Goal: Transaction & Acquisition: Book appointment/travel/reservation

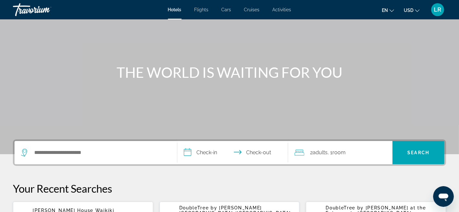
scroll to position [40, 0]
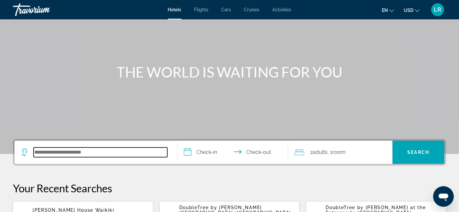
click at [38, 153] on input "Search hotel destination" at bounding box center [101, 152] width 134 height 10
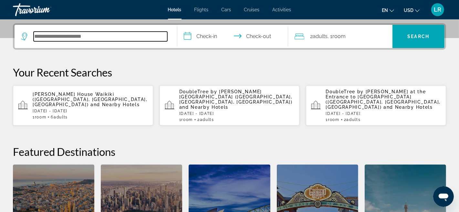
scroll to position [157, 0]
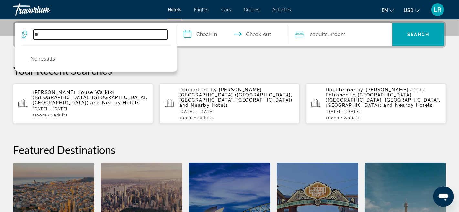
type input "*"
type input "**********"
click at [77, 33] on input "**********" at bounding box center [101, 35] width 134 height 10
type input "*"
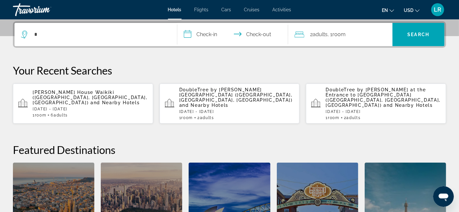
click at [177, 23] on button "**********" at bounding box center [232, 34] width 111 height 23
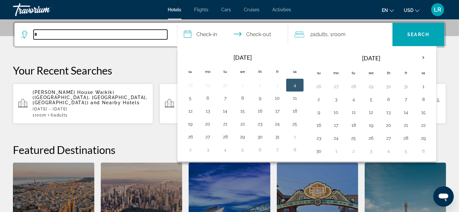
click at [38, 33] on input "*" at bounding box center [101, 35] width 134 height 10
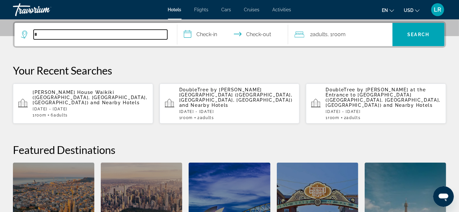
click at [42, 33] on input "*" at bounding box center [101, 35] width 134 height 10
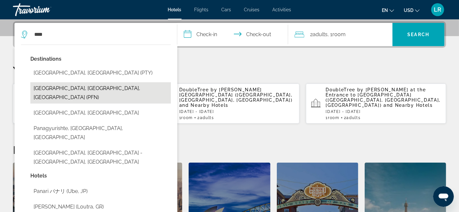
click at [106, 87] on button "Panama City, FL, United States (PFN)" at bounding box center [100, 92] width 140 height 21
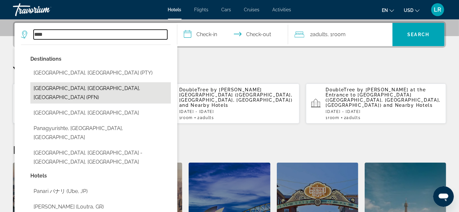
type input "**********"
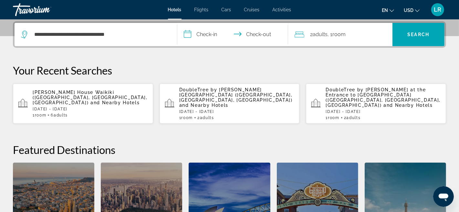
click at [188, 33] on input "**********" at bounding box center [233, 35] width 113 height 25
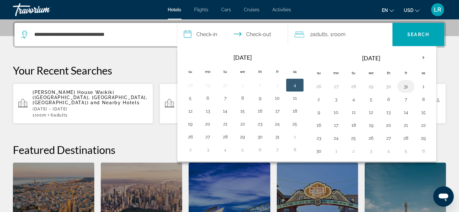
click at [402, 86] on button "31" at bounding box center [405, 86] width 10 height 9
click at [385, 86] on button "30" at bounding box center [388, 86] width 10 height 9
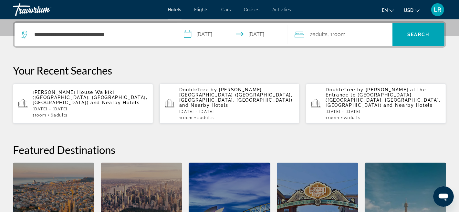
click at [186, 34] on input "**********" at bounding box center [233, 35] width 113 height 25
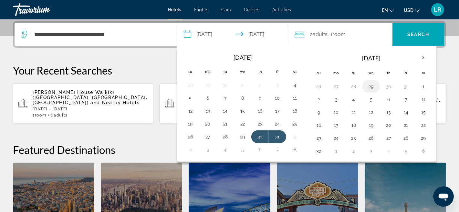
click at [370, 86] on button "29" at bounding box center [371, 86] width 10 height 9
click at [419, 86] on button "1" at bounding box center [423, 86] width 10 height 9
type input "**********"
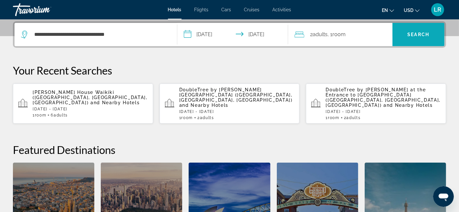
click at [417, 32] on span "Search" at bounding box center [418, 34] width 22 height 5
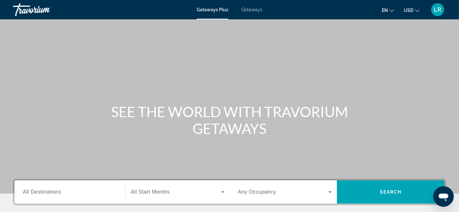
click at [251, 8] on span "Getaways" at bounding box center [251, 9] width 21 height 5
click at [26, 192] on span "All Destinations" at bounding box center [42, 191] width 38 height 5
click at [26, 192] on input "Destination All Destinations" at bounding box center [70, 192] width 94 height 8
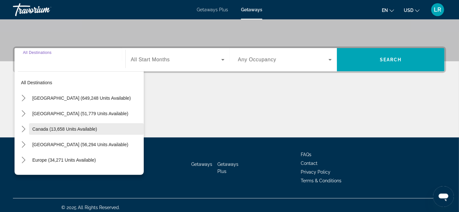
scroll to position [136, 0]
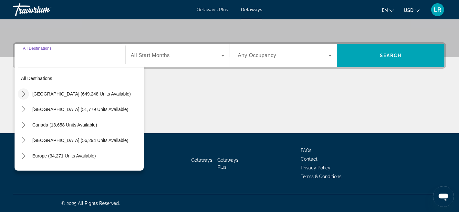
click at [23, 93] on icon "Toggle United States (649,248 units available) submenu" at bounding box center [23, 94] width 6 height 6
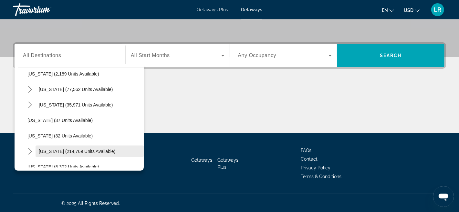
scroll to position [83, 0]
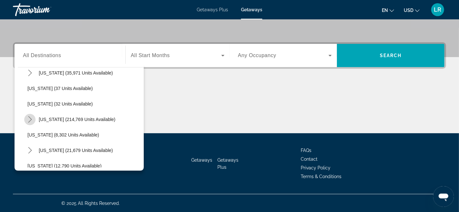
click at [30, 119] on icon "Toggle Florida (214,769 units available) submenu" at bounding box center [30, 119] width 6 height 6
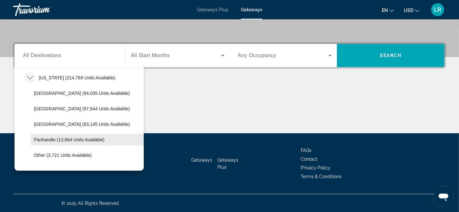
scroll to position [145, 0]
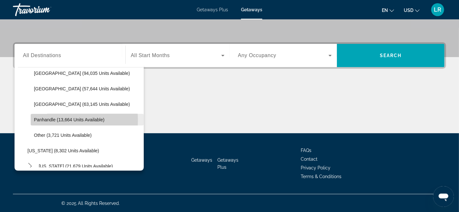
click at [51, 119] on span "Panhandle (13,664 units available)" at bounding box center [69, 119] width 70 height 5
type input "**********"
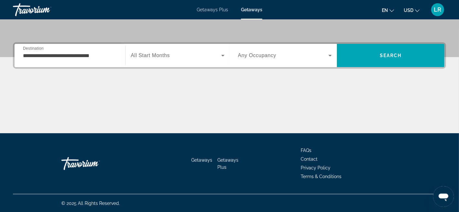
click at [167, 55] on span "All Start Months" at bounding box center [150, 55] width 39 height 5
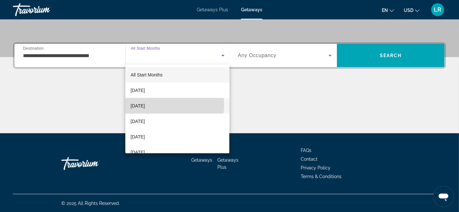
click at [167, 105] on mat-option "[DATE]" at bounding box center [177, 105] width 104 height 15
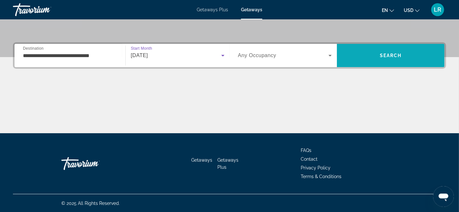
click at [390, 51] on span "Search" at bounding box center [390, 55] width 107 height 15
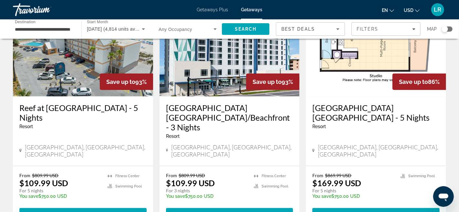
scroll to position [539, 0]
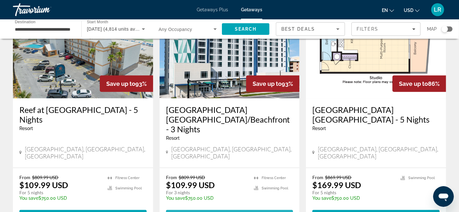
click at [227, 212] on span "View Resort" at bounding box center [212, 215] width 38 height 5
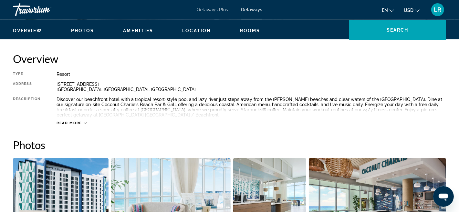
scroll to position [272, 0]
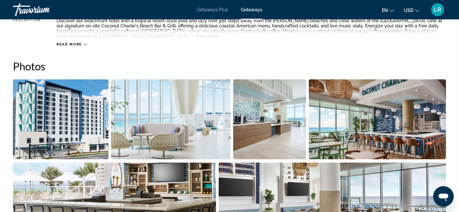
click at [84, 45] on icon "Main content" at bounding box center [86, 45] width 4 height 4
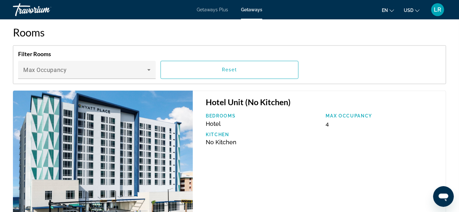
scroll to position [974, 0]
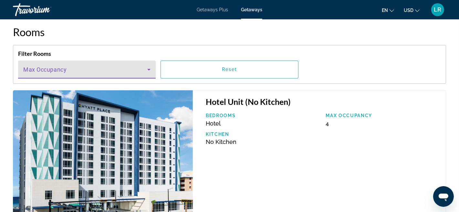
click at [151, 69] on icon "Main content" at bounding box center [149, 70] width 8 height 8
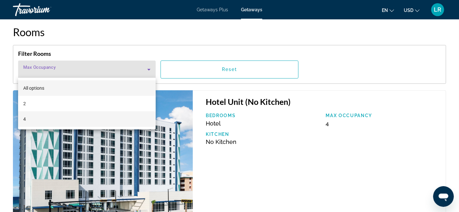
click at [34, 115] on mat-option "4" at bounding box center [87, 118] width 138 height 15
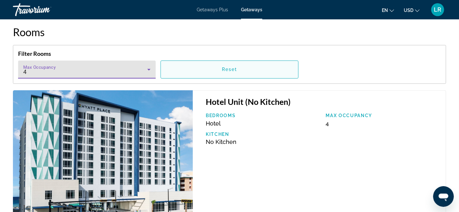
click at [242, 69] on span "Main content" at bounding box center [229, 69] width 137 height 15
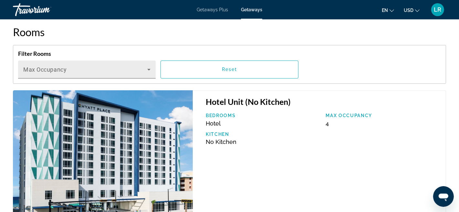
click at [149, 68] on icon "Main content" at bounding box center [149, 70] width 8 height 8
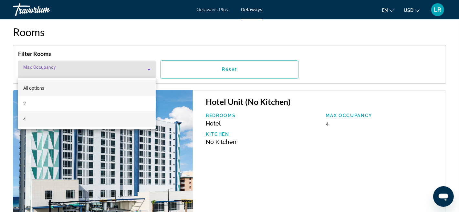
click at [30, 121] on mat-option "4" at bounding box center [87, 118] width 138 height 15
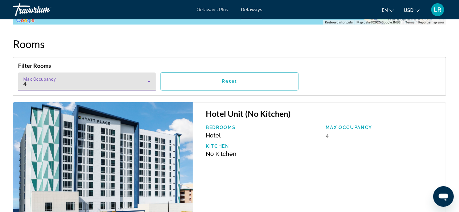
scroll to position [966, 0]
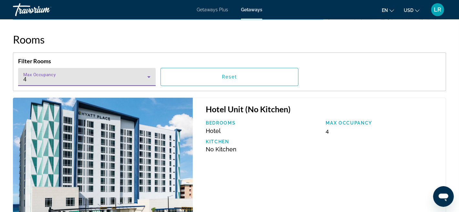
click at [23, 76] on span "4" at bounding box center [25, 79] width 4 height 7
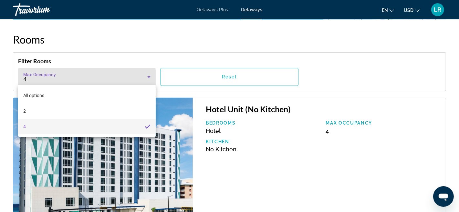
click at [377, 80] on div at bounding box center [229, 106] width 459 height 212
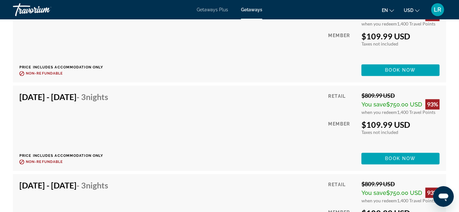
scroll to position [2698, 0]
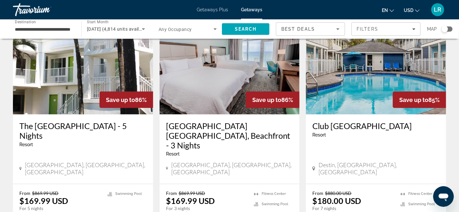
scroll to position [789, 0]
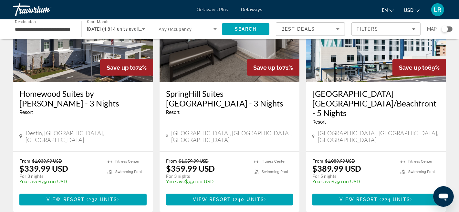
scroll to position [781, 0]
click at [364, 82] on div "[GEOGRAPHIC_DATA] [GEOGRAPHIC_DATA]/Beachfront - 5 Nights Resort - This is an a…" at bounding box center [376, 116] width 140 height 69
click at [371, 50] on img "Main content" at bounding box center [376, 30] width 140 height 103
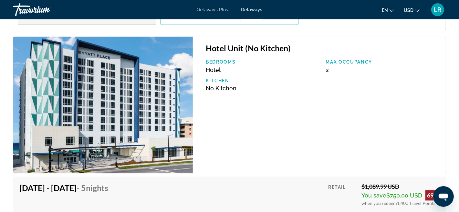
scroll to position [984, 0]
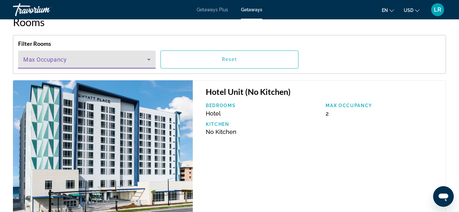
drag, startPoint x: 150, startPoint y: 57, endPoint x: 146, endPoint y: 60, distance: 4.7
click at [149, 58] on icon "Main content" at bounding box center [149, 60] width 8 height 8
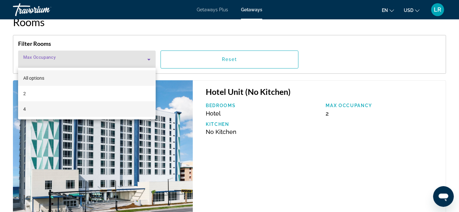
click at [106, 112] on mat-option "4" at bounding box center [87, 108] width 138 height 15
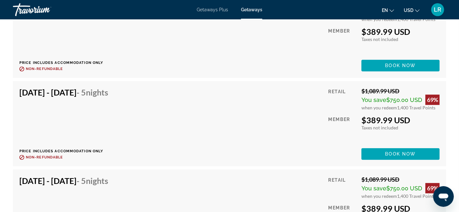
scroll to position [3126, 0]
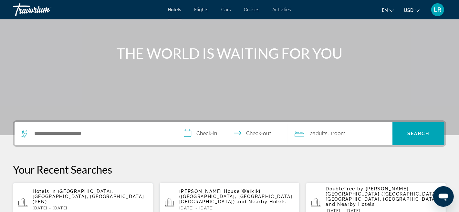
scroll to position [141, 0]
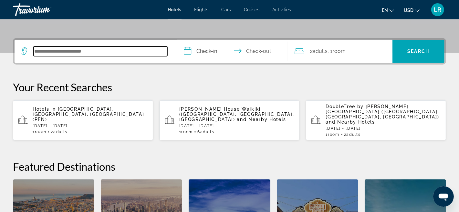
click at [34, 49] on input "Search hotel destination" at bounding box center [101, 51] width 134 height 10
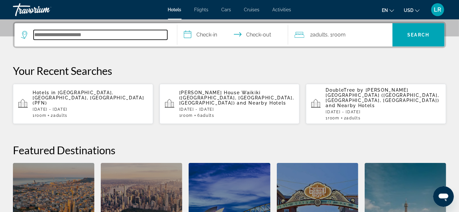
scroll to position [157, 0]
type input "*"
click at [38, 35] on input "*" at bounding box center [101, 35] width 134 height 10
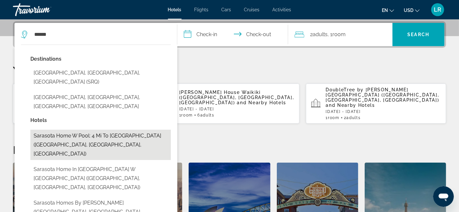
click at [97, 130] on button "Sarasota Home w Pool: 4 Mi to Siesta Key Beach (Sarasota, FL, US)" at bounding box center [100, 145] width 140 height 30
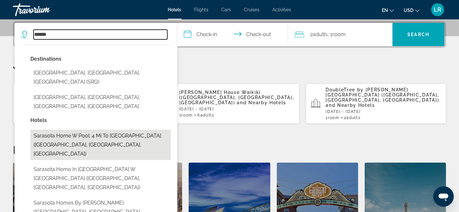
type input "**********"
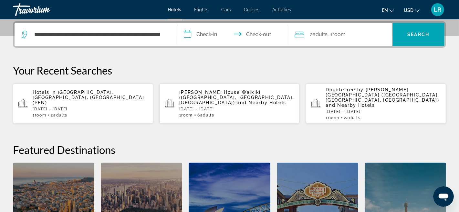
click at [187, 35] on input "**********" at bounding box center [233, 35] width 113 height 25
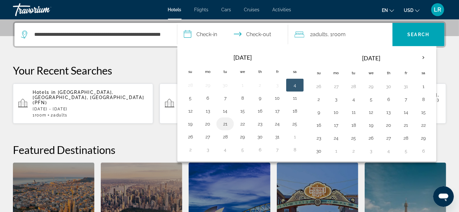
click at [224, 123] on button "21" at bounding box center [225, 123] width 10 height 9
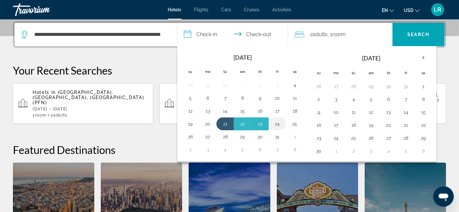
click at [278, 122] on button "24" at bounding box center [277, 123] width 10 height 9
type input "**********"
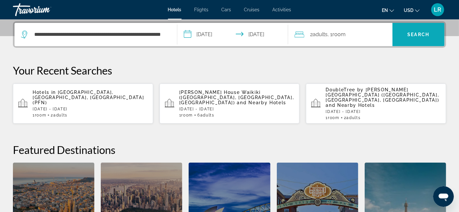
click at [418, 36] on span "Search" at bounding box center [418, 34] width 22 height 5
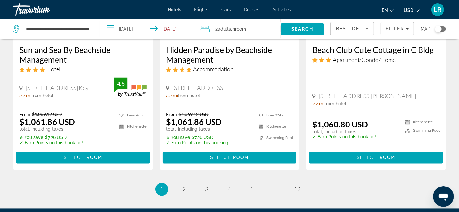
scroll to position [865, 0]
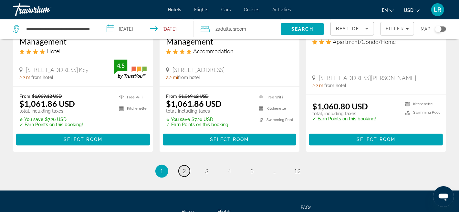
click at [185, 172] on link "page 2" at bounding box center [183, 171] width 11 height 11
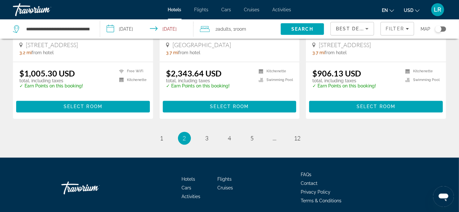
scroll to position [894, 0]
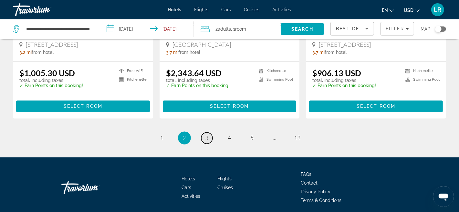
click at [210, 133] on link "page 3" at bounding box center [206, 138] width 11 height 11
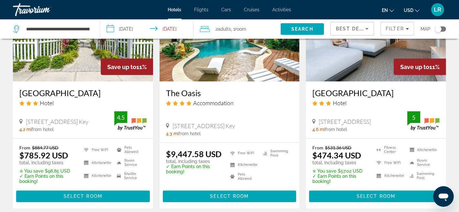
scroll to position [815, 0]
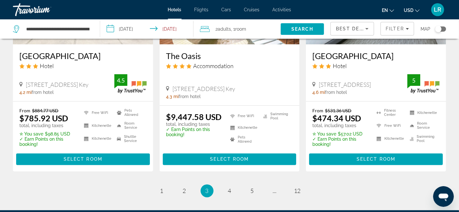
drag, startPoint x: 236, startPoint y: 184, endPoint x: 214, endPoint y: 209, distance: 33.1
click at [235, 186] on ul "3 / 12 page 1 page 2 You're on page 3 page 4 page 5 page ... page 12" at bounding box center [229, 191] width 433 height 13
click at [228, 192] on span "4" at bounding box center [229, 190] width 3 height 7
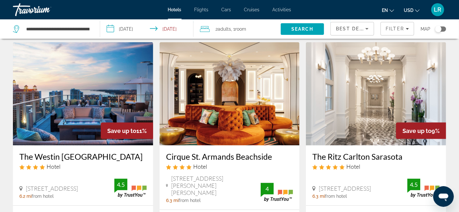
scroll to position [768, 0]
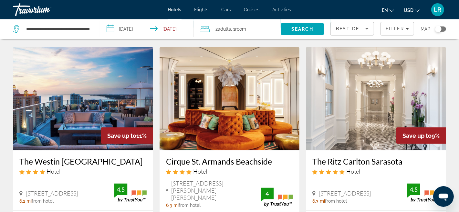
click at [104, 127] on div "Save up to 11%" at bounding box center [127, 135] width 52 height 16
click at [81, 132] on img "Main content" at bounding box center [83, 98] width 140 height 103
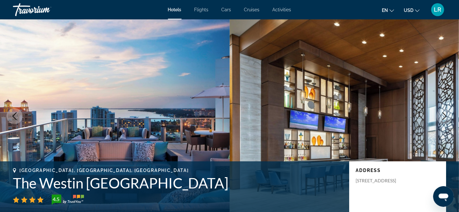
click at [443, 116] on icon "Next image" at bounding box center [444, 116] width 8 height 8
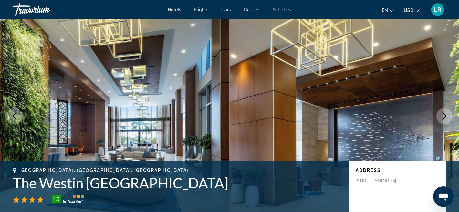
click at [439, 110] on button "Next image" at bounding box center [444, 116] width 16 height 16
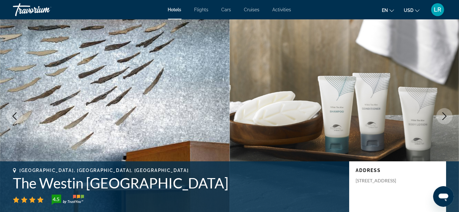
click at [439, 110] on button "Next image" at bounding box center [444, 116] width 16 height 16
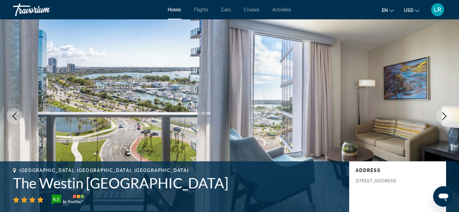
click at [439, 110] on button "Next image" at bounding box center [444, 116] width 16 height 16
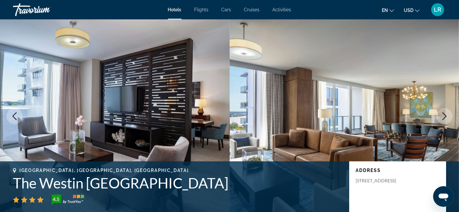
click at [439, 110] on button "Next image" at bounding box center [444, 116] width 16 height 16
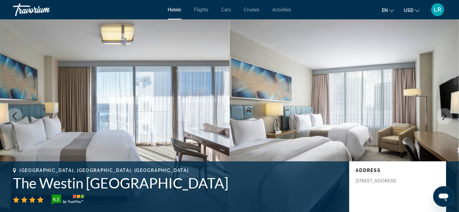
click at [439, 110] on button "Next image" at bounding box center [444, 116] width 16 height 16
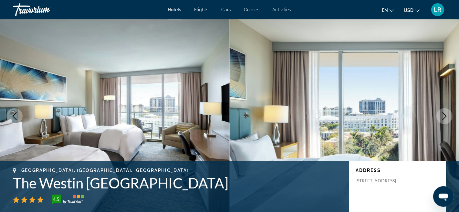
click at [440, 114] on icon "Next image" at bounding box center [444, 116] width 8 height 8
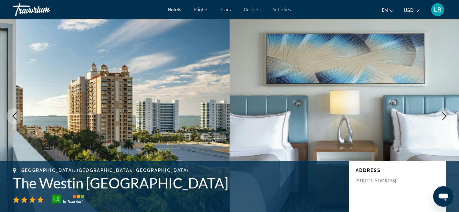
click at [441, 114] on icon "Next image" at bounding box center [444, 116] width 8 height 8
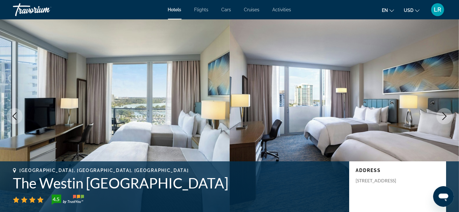
click at [441, 111] on button "Next image" at bounding box center [444, 116] width 16 height 16
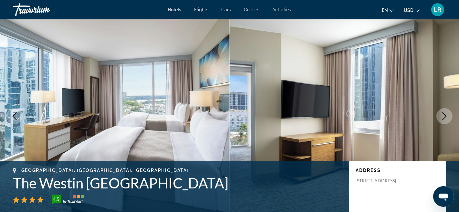
click at [441, 111] on button "Next image" at bounding box center [444, 116] width 16 height 16
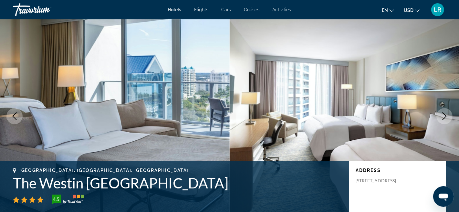
click at [441, 111] on button "Next image" at bounding box center [444, 116] width 16 height 16
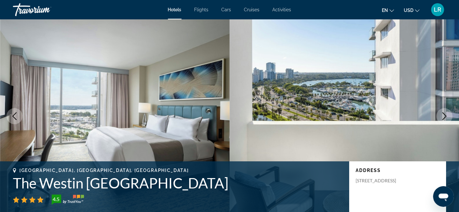
click at [441, 111] on button "Next image" at bounding box center [444, 116] width 16 height 16
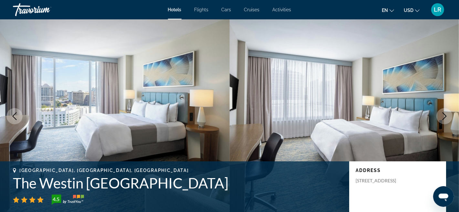
click at [441, 111] on button "Next image" at bounding box center [444, 116] width 16 height 16
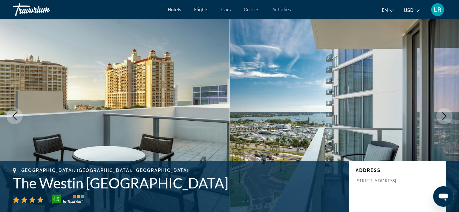
click at [441, 110] on button "Next image" at bounding box center [444, 116] width 16 height 16
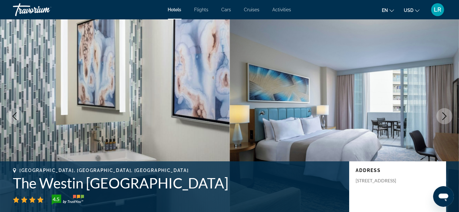
drag, startPoint x: 444, startPoint y: 104, endPoint x: 444, endPoint y: 108, distance: 3.9
click at [444, 104] on img "Main content" at bounding box center [343, 116] width 229 height 194
click at [444, 126] on img "Main content" at bounding box center [343, 116] width 229 height 194
click at [449, 115] on button "Next image" at bounding box center [444, 116] width 16 height 16
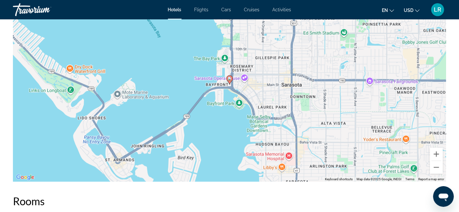
scroll to position [663, 0]
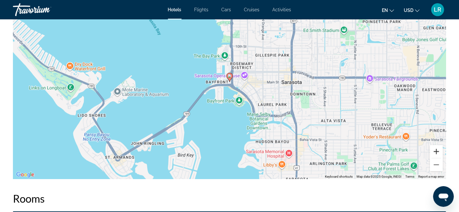
click at [436, 151] on button "Zoom in" at bounding box center [435, 151] width 13 height 13
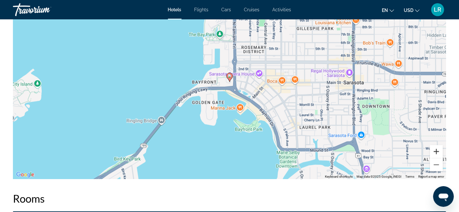
click at [436, 151] on button "Zoom in" at bounding box center [435, 151] width 13 height 13
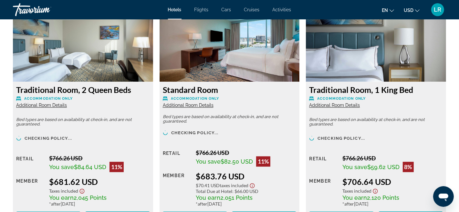
scroll to position [918, 0]
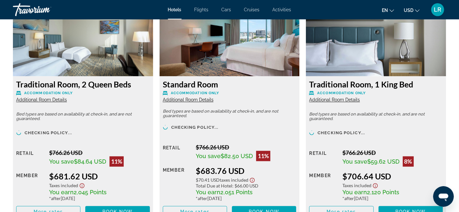
click at [82, 184] on icon "Show Taxes and Fees disclaimer" at bounding box center [82, 186] width 8 height 6
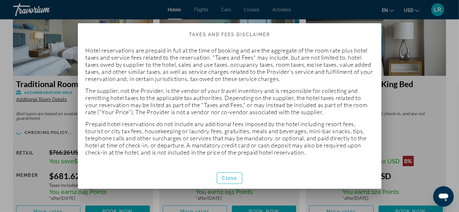
scroll to position [0, 0]
click at [228, 181] on span "button" at bounding box center [229, 177] width 25 height 15
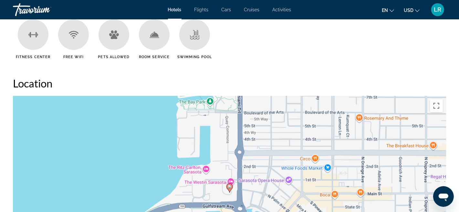
scroll to position [545, 0]
